Goal: Task Accomplishment & Management: Complete application form

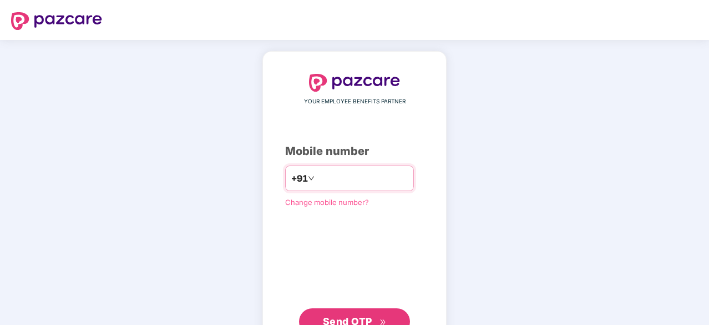
type input "**********"
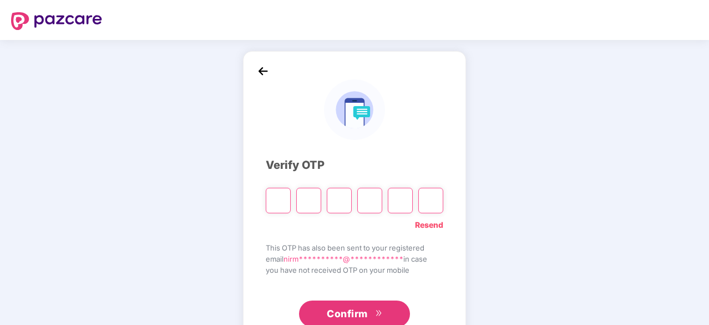
click at [284, 205] on input "Please enter verification code. Digit 1" at bounding box center [278, 201] width 25 height 26
paste input "*"
type input "*"
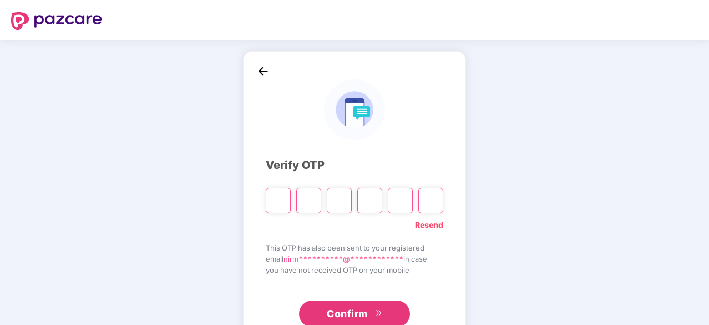
type input "*"
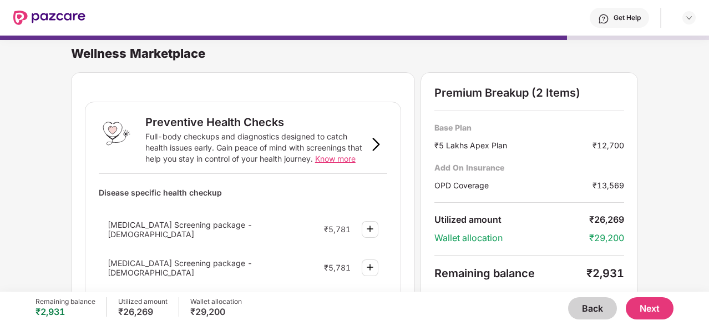
click at [649, 302] on button "Next" at bounding box center [650, 308] width 48 height 22
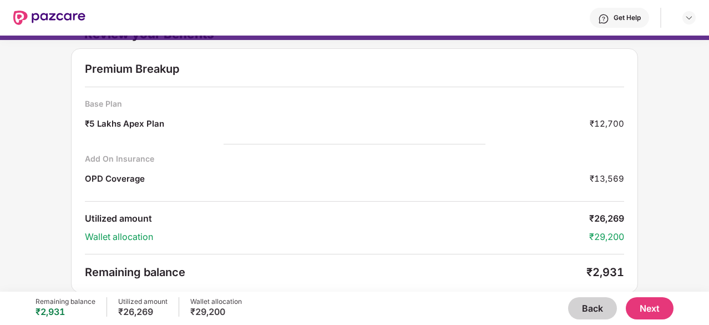
scroll to position [22, 0]
click at [648, 314] on button "Next" at bounding box center [650, 308] width 48 height 22
